Goal: Transaction & Acquisition: Purchase product/service

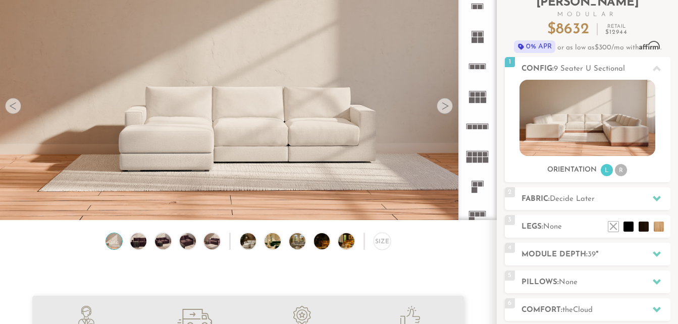
scroll to position [71, 0]
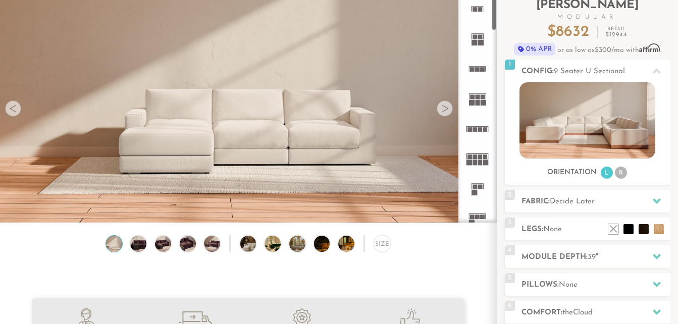
click at [479, 153] on icon at bounding box center [477, 159] width 30 height 30
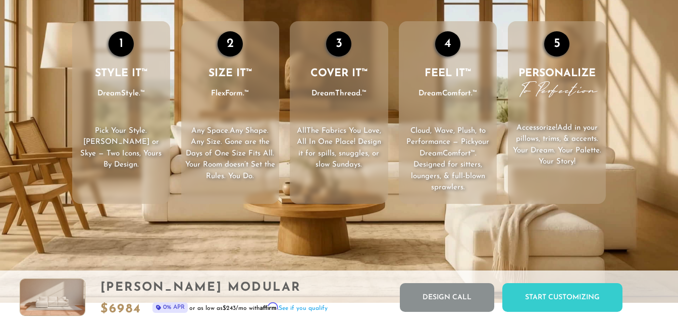
scroll to position [1409, 0]
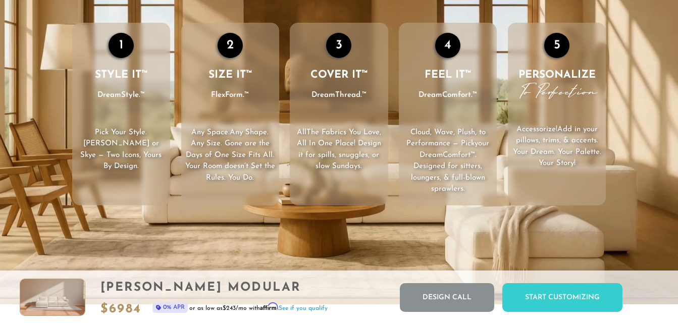
click at [90, 172] on li "1 STYLE IT™ DreamStyle.™ Pick Your Style . [PERSON_NAME] or Skye — Two Icons, Y…" at bounding box center [121, 114] width 98 height 183
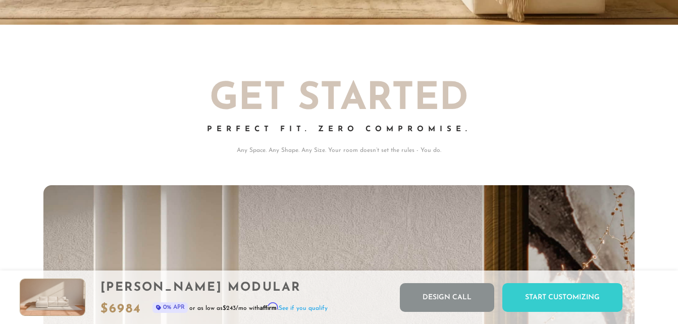
scroll to position [0, 0]
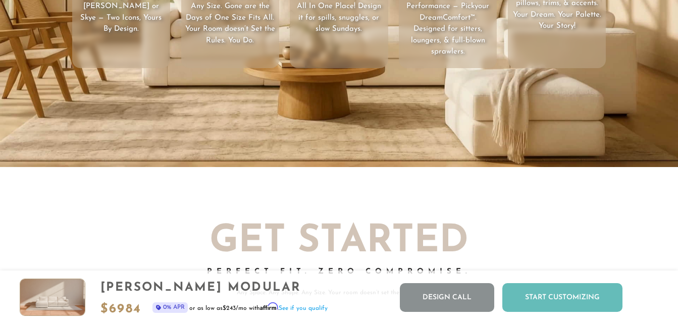
click at [514, 291] on div "Start Customizing" at bounding box center [562, 297] width 120 height 29
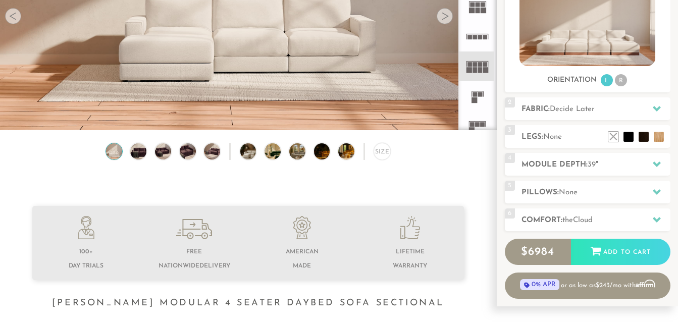
scroll to position [166, 0]
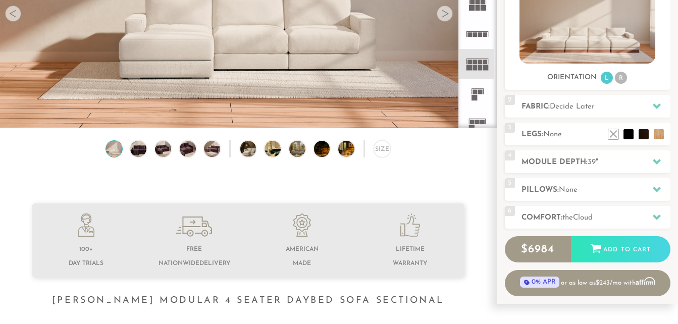
click at [486, 40] on icon at bounding box center [477, 34] width 30 height 30
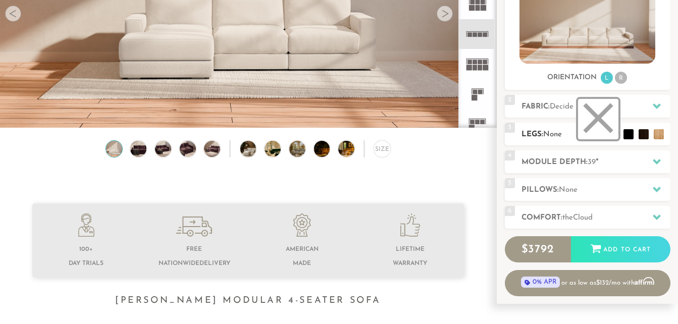
click at [610, 134] on li at bounding box center [598, 119] width 40 height 40
click at [654, 160] on icon at bounding box center [656, 161] width 8 height 8
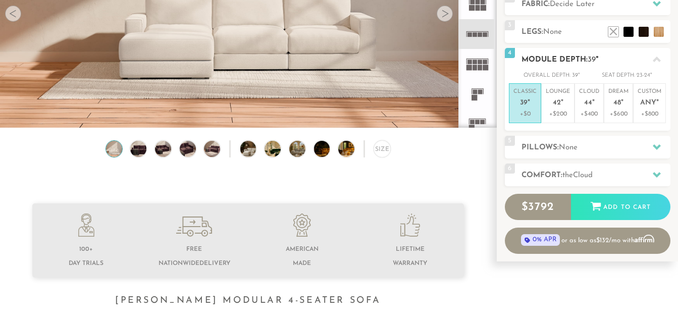
click at [520, 101] on span "39" at bounding box center [524, 103] width 8 height 9
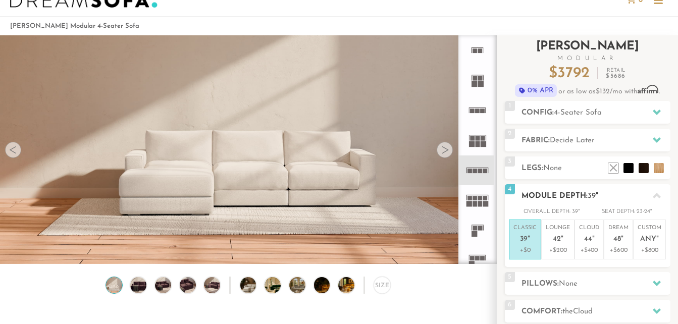
scroll to position [25, 0]
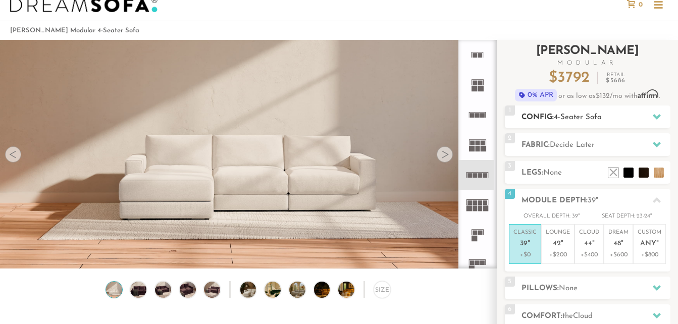
click at [653, 118] on icon at bounding box center [656, 116] width 8 height 8
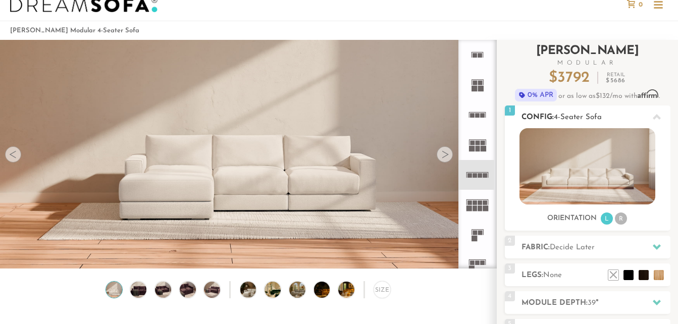
click at [611, 167] on img at bounding box center [587, 166] width 136 height 76
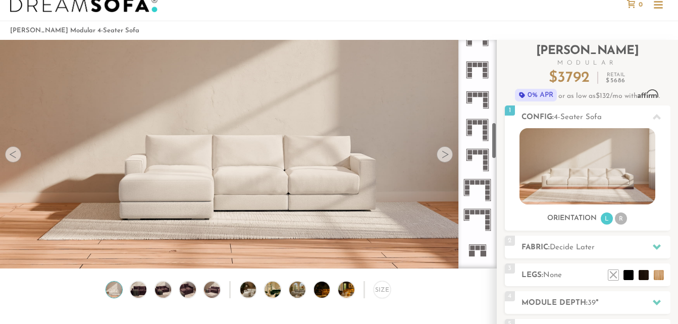
scroll to position [529, 0]
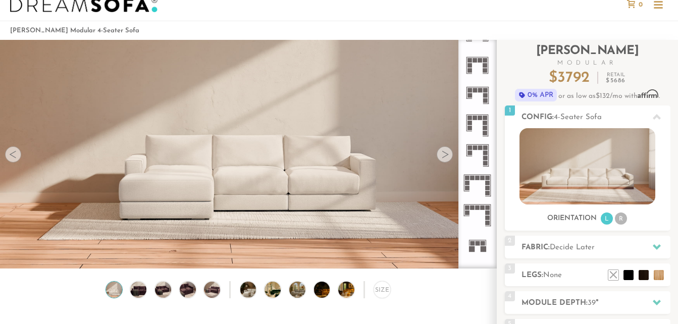
click at [473, 210] on icon at bounding box center [477, 215] width 30 height 30
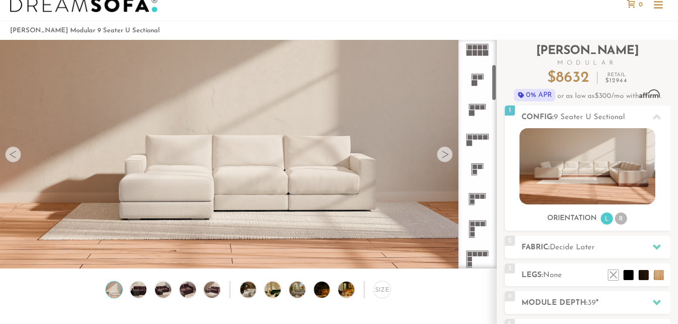
scroll to position [125, 0]
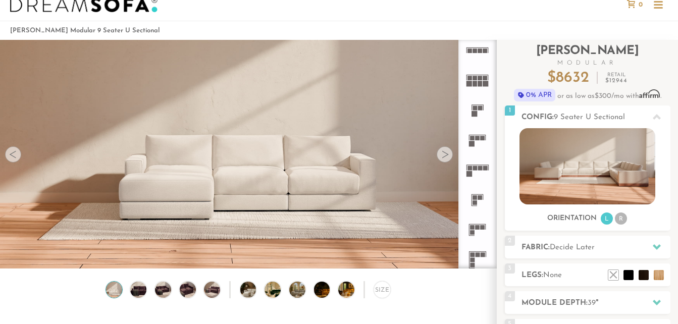
click at [472, 51] on rect at bounding box center [469, 50] width 5 height 5
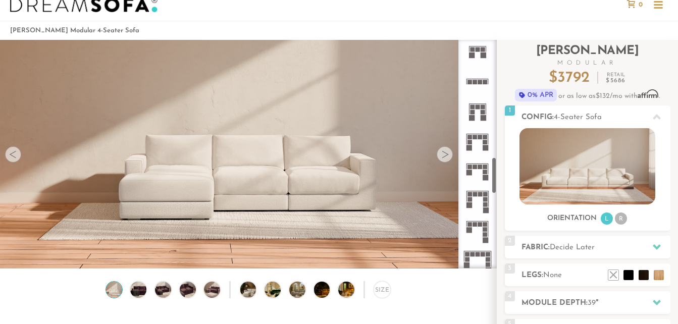
scroll to position [725, 0]
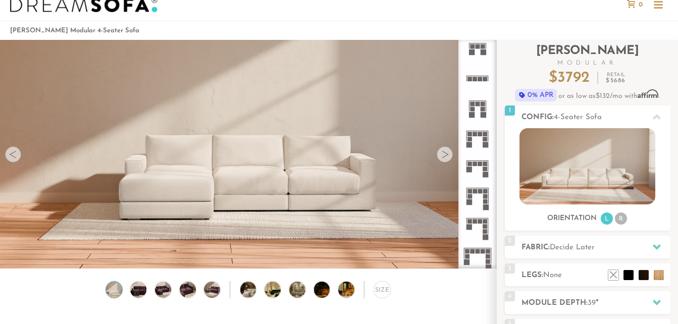
click at [484, 257] on icon at bounding box center [477, 258] width 30 height 30
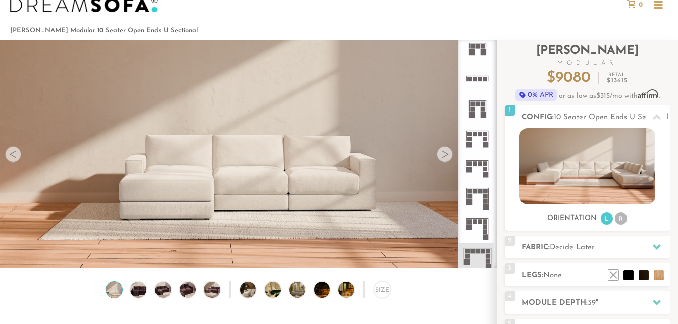
click at [481, 236] on icon at bounding box center [477, 228] width 30 height 30
